Goal: Task Accomplishment & Management: Use online tool/utility

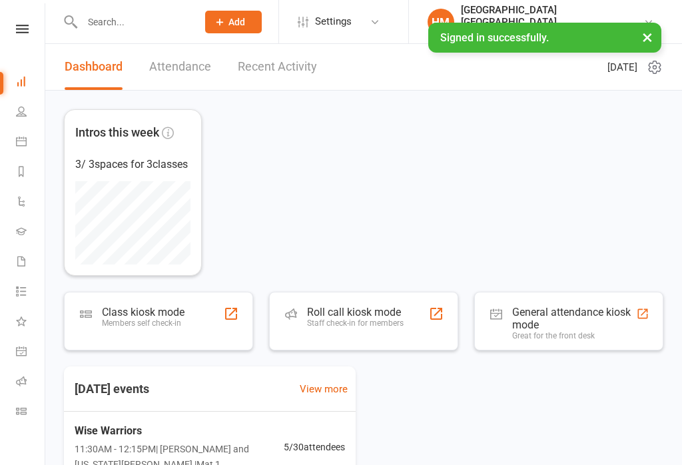
click at [15, 30] on link at bounding box center [22, 29] width 47 height 9
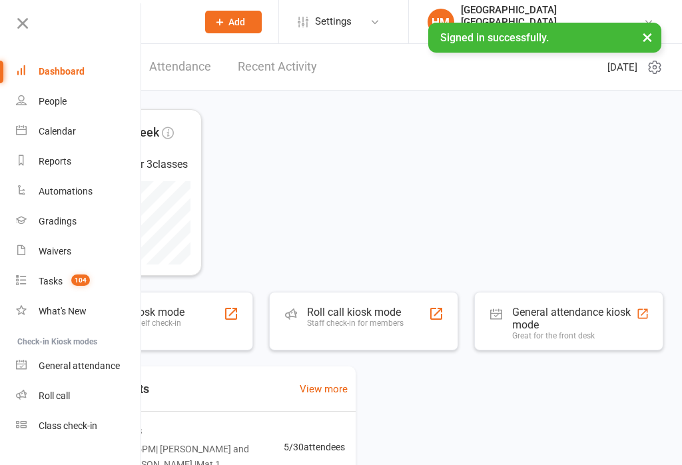
click at [105, 421] on link "Class check-in" at bounding box center [79, 426] width 126 height 30
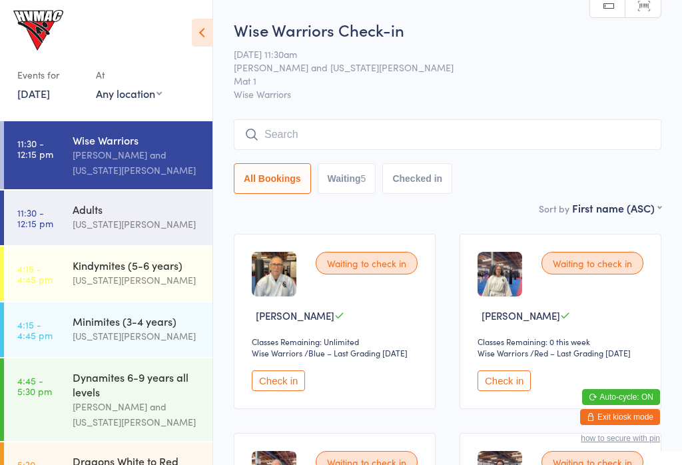
click at [73, 67] on div "Events for" at bounding box center [49, 75] width 65 height 22
click at [291, 391] on button "Check in" at bounding box center [278, 380] width 53 height 21
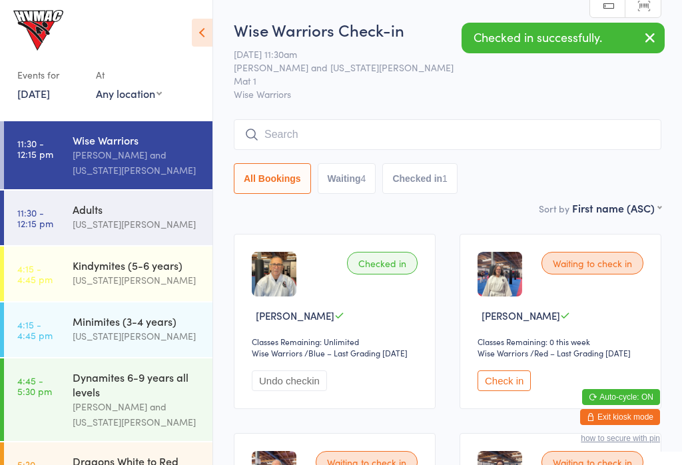
click at [511, 391] on button "Check in" at bounding box center [503, 380] width 53 height 21
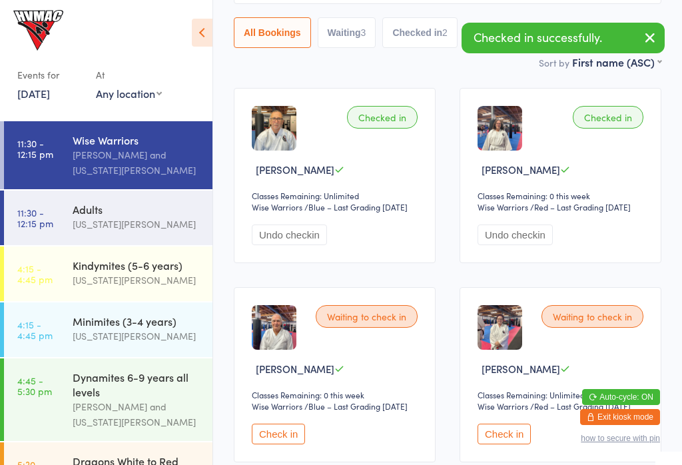
scroll to position [175, 0]
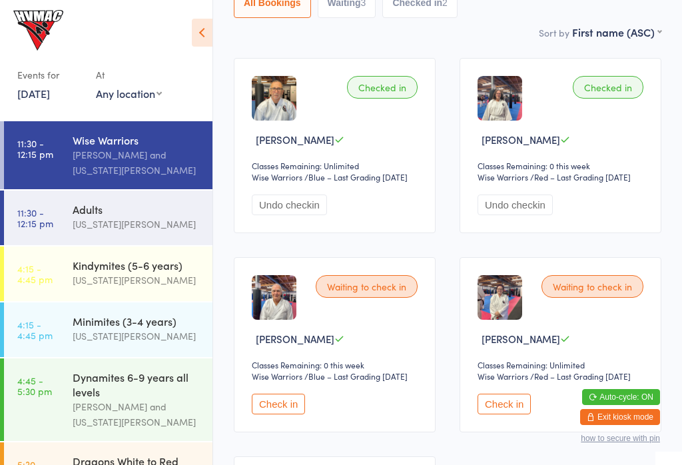
click at [496, 414] on button "Check in" at bounding box center [503, 403] width 53 height 21
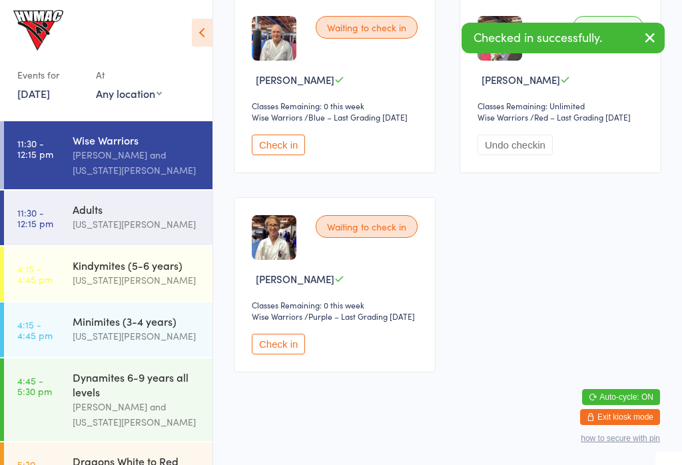
scroll to position [469, 0]
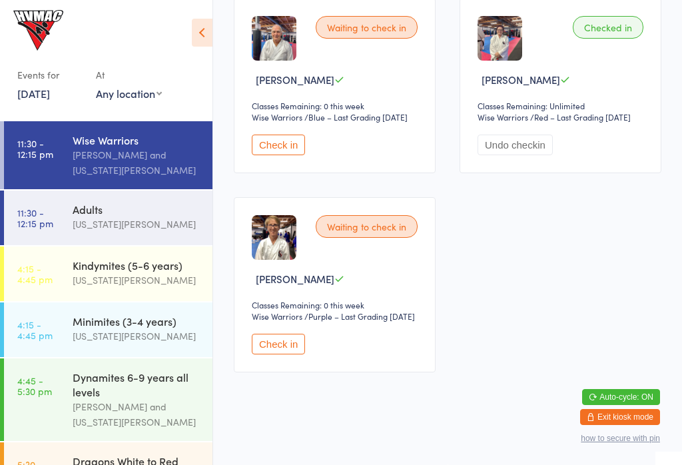
click at [117, 207] on div "Adults" at bounding box center [137, 209] width 128 height 15
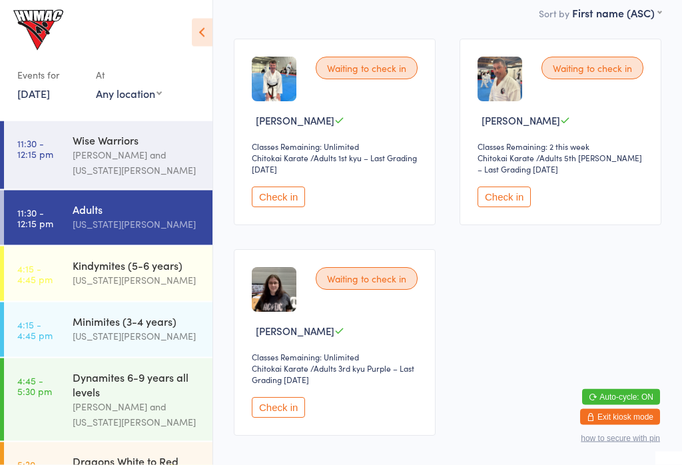
scroll to position [195, 0]
click at [298, 411] on button "Check in" at bounding box center [278, 407] width 53 height 21
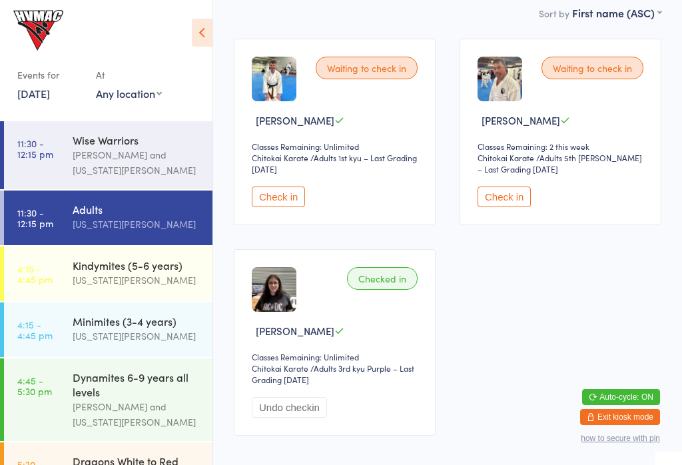
click at [529, 207] on button "Check in" at bounding box center [503, 196] width 53 height 21
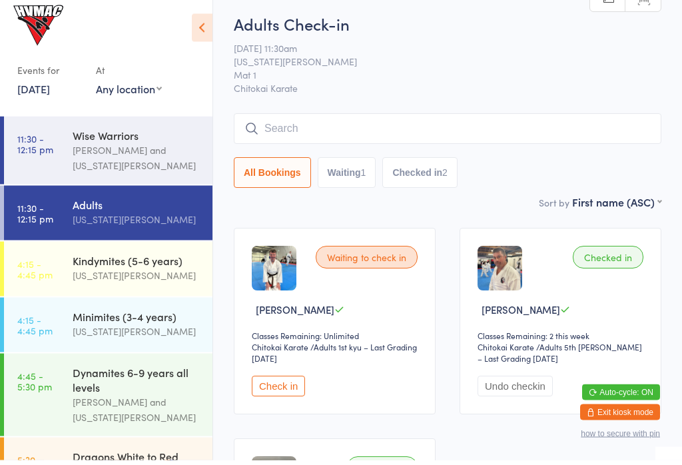
scroll to position [0, 0]
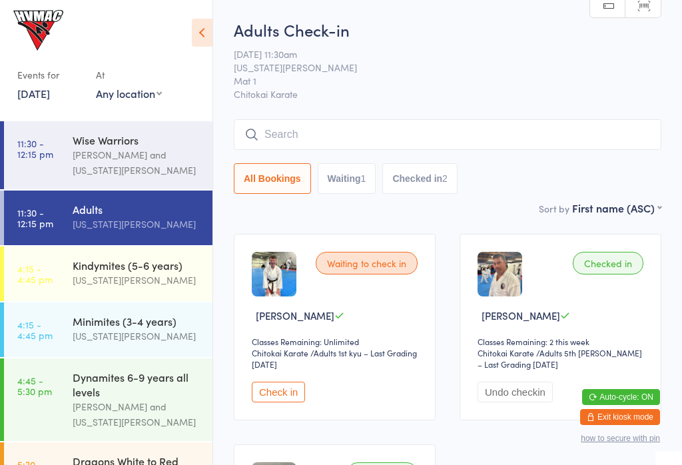
click at [111, 219] on div "Georgia Dearlove" at bounding box center [137, 223] width 128 height 15
click at [109, 153] on div "Lesley Talbut and Georgia Dearlove" at bounding box center [137, 162] width 128 height 31
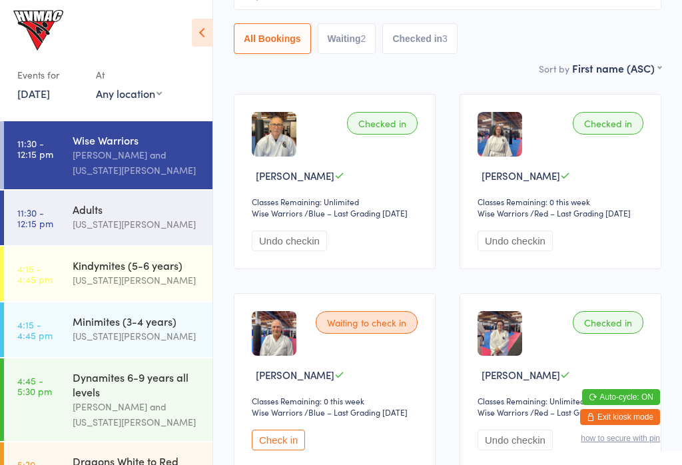
scroll to position [115, 0]
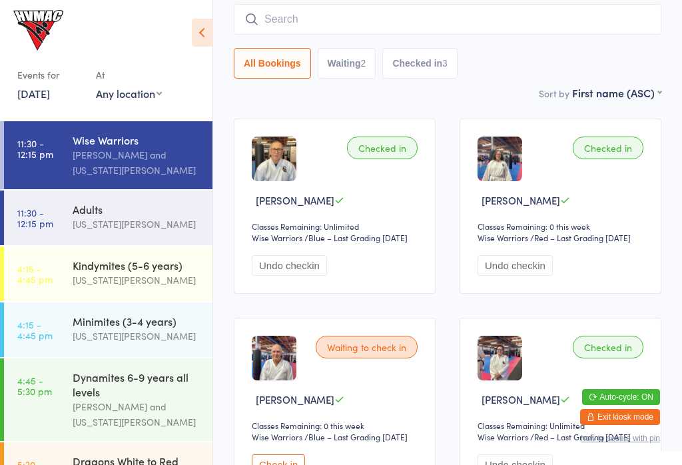
click at [345, 28] on input "search" at bounding box center [447, 19] width 427 height 31
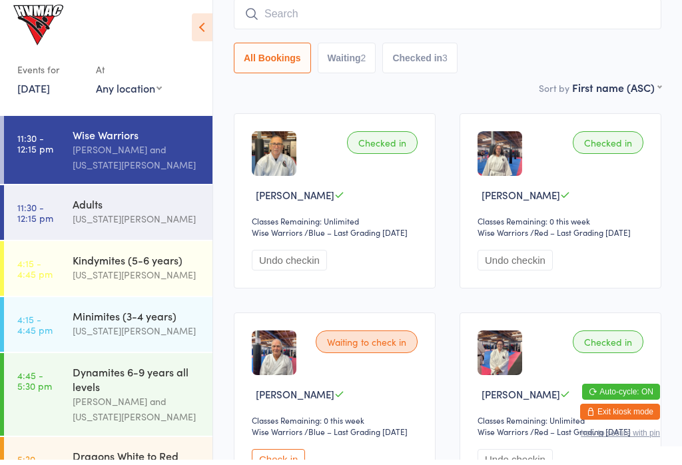
type input "B"
click at [136, 202] on div "Adults" at bounding box center [137, 209] width 128 height 15
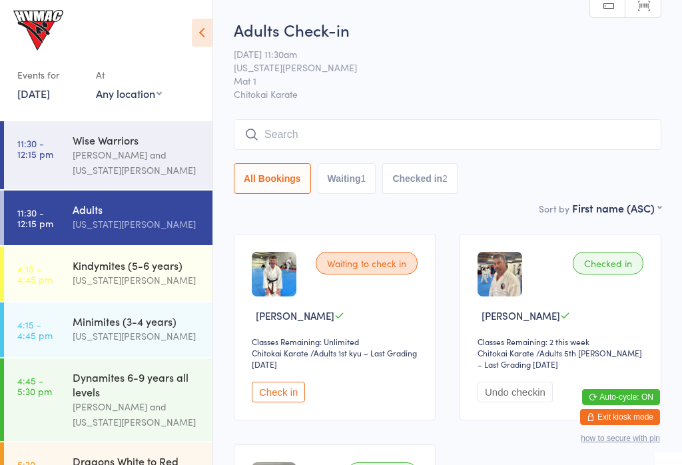
click at [280, 397] on button "Check in" at bounding box center [278, 391] width 53 height 21
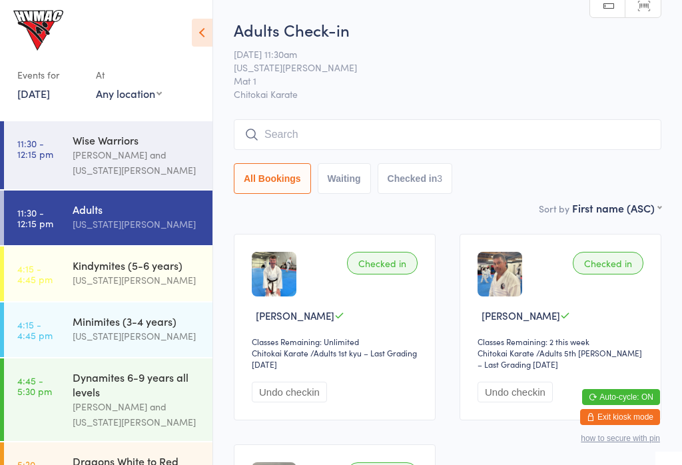
click at [101, 133] on div "Wise Warriors" at bounding box center [137, 139] width 128 height 15
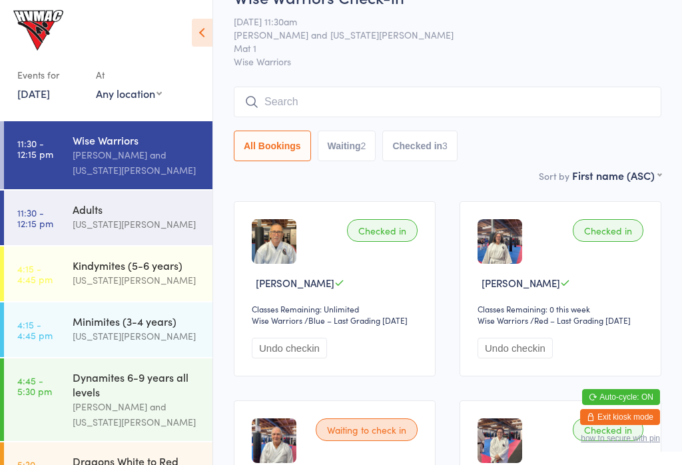
scroll to position [20, 0]
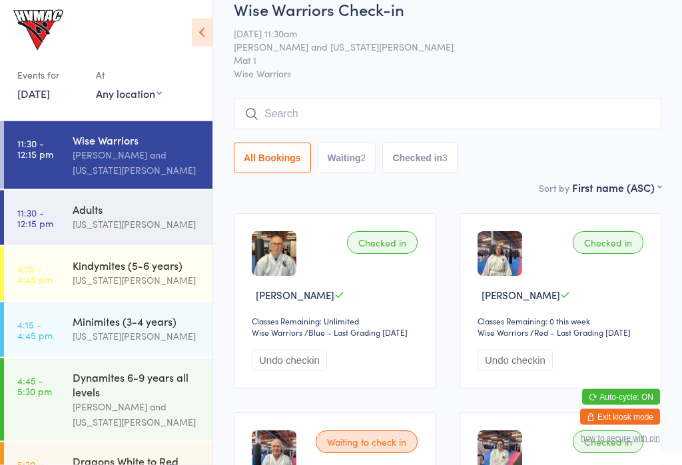
click at [70, 218] on link "11:30 - 12:15 pm Adults Georgia Dearlove" at bounding box center [108, 217] width 208 height 55
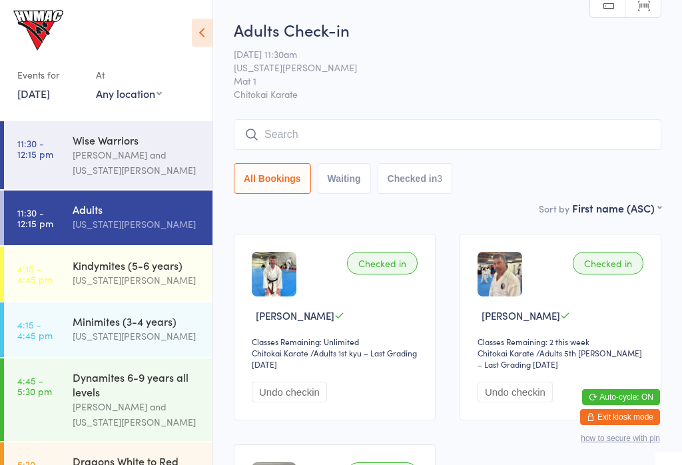
click at [130, 147] on div "Wise Warriors" at bounding box center [137, 139] width 128 height 15
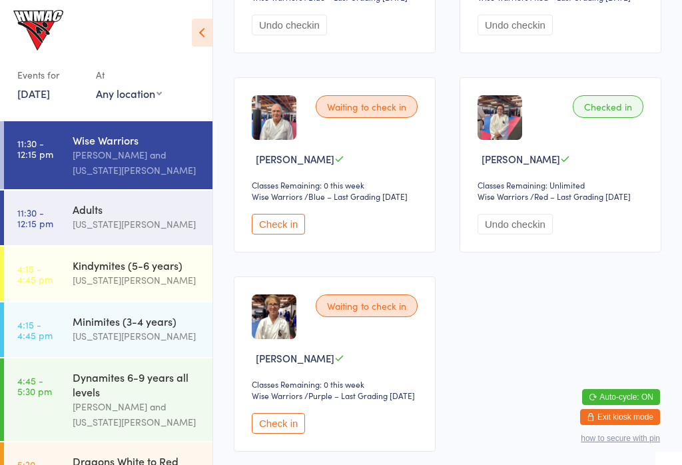
scroll to position [367, 0]
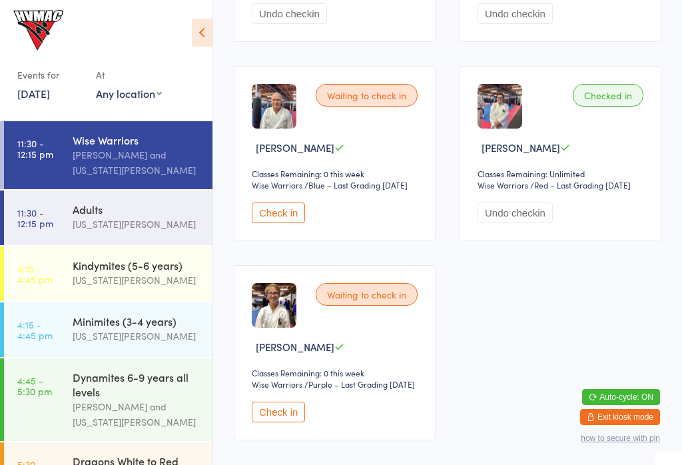
click at [288, 440] on div "Waiting to check in Stella Rumsey Classes Remaining: 0 this week Wise Warriors …" at bounding box center [335, 352] width 202 height 175
click at [288, 422] on button "Check in" at bounding box center [278, 411] width 53 height 21
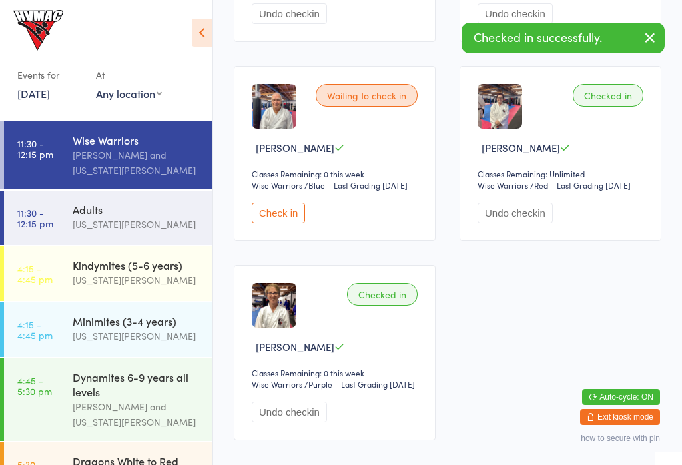
click at [275, 223] on button "Check in" at bounding box center [278, 212] width 53 height 21
